Goal: Find specific page/section: Find specific page/section

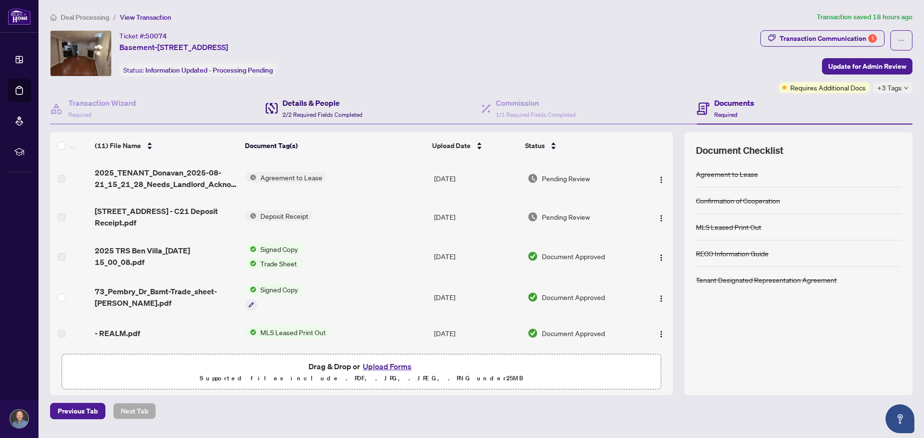
click at [323, 106] on h4 "Details & People" at bounding box center [322, 103] width 80 height 12
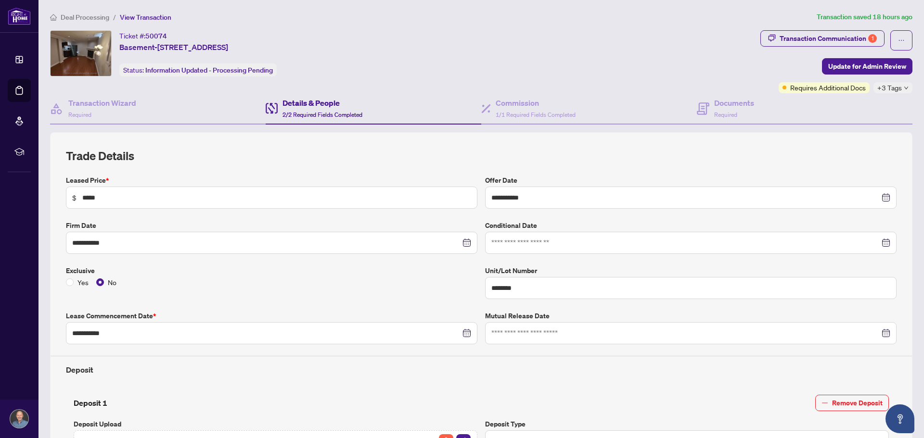
drag, startPoint x: 331, startPoint y: 54, endPoint x: 121, endPoint y: 55, distance: 209.8
click at [121, 55] on div "Ticket #: 50074 Basement-[STREET_ADDRESS] Status: Information Updated - Process…" at bounding box center [403, 53] width 706 height 46
copy span "Basement-[STREET_ADDRESS]"
click at [736, 106] on h4 "Documents" at bounding box center [734, 103] width 40 height 12
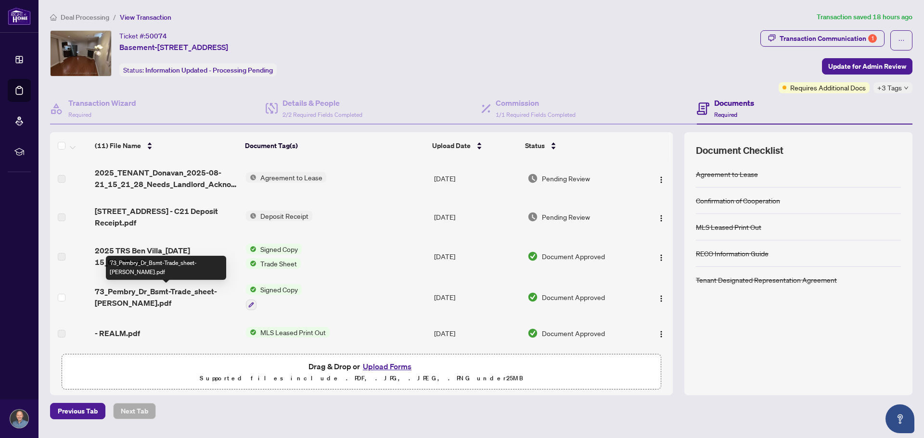
click at [133, 296] on span "73_Pembry_Dr_Bsmt-Trade_sheet-[PERSON_NAME].pdf" at bounding box center [166, 297] width 143 height 23
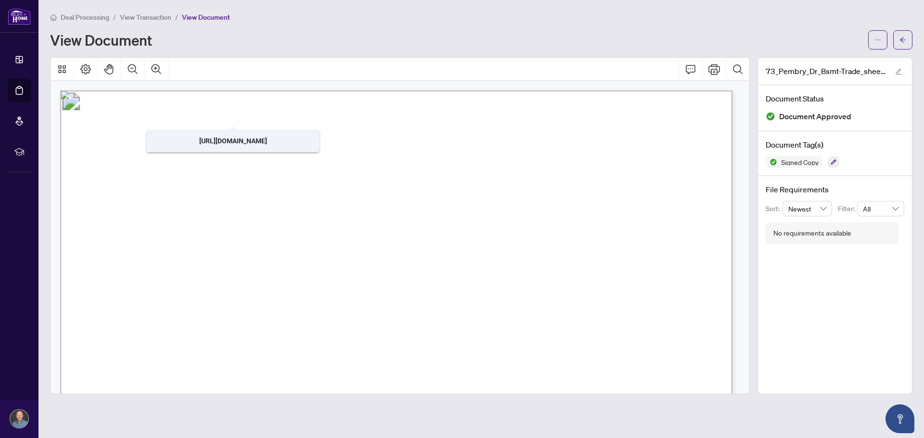
click at [93, 16] on span "Deal Processing" at bounding box center [85, 17] width 49 height 9
